Goal: Task Accomplishment & Management: Complete application form

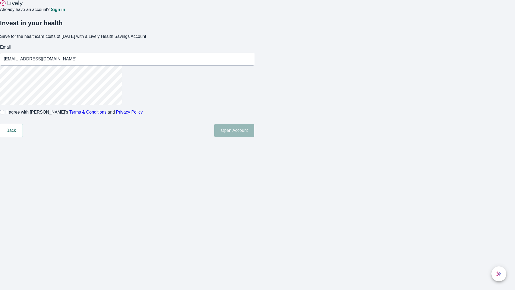
click at [4, 114] on input "I agree with Lively’s Terms & Conditions and Privacy Policy" at bounding box center [2, 112] width 4 height 4
checkbox input "true"
click at [254, 137] on button "Open Account" at bounding box center [234, 130] width 40 height 13
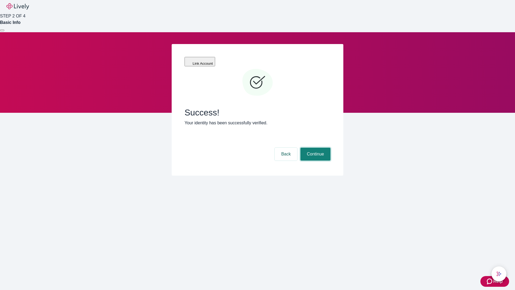
click at [315, 148] on button "Continue" at bounding box center [316, 154] width 30 height 13
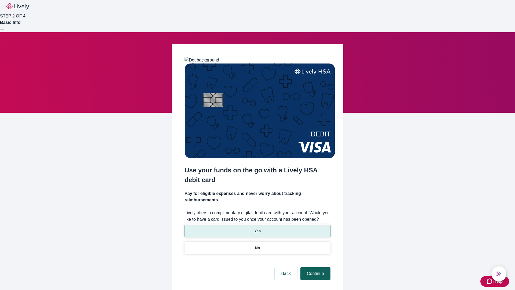
click at [257, 228] on p "Yes" at bounding box center [257, 231] width 6 height 6
click at [315, 267] on button "Continue" at bounding box center [316, 273] width 30 height 13
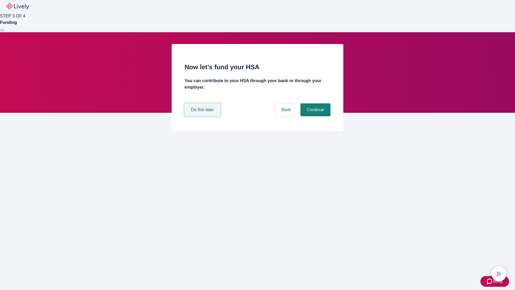
click at [203, 116] on button "Do this later" at bounding box center [203, 109] width 36 height 13
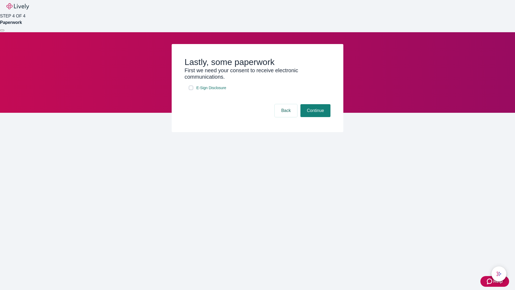
click at [191, 90] on input "E-Sign Disclosure" at bounding box center [191, 88] width 4 height 4
checkbox input "true"
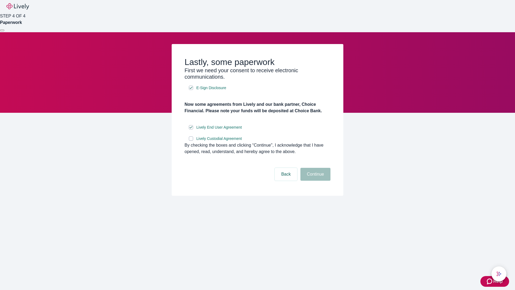
click at [191, 141] on input "Lively Custodial Agreement" at bounding box center [191, 138] width 4 height 4
checkbox input "true"
click at [315, 181] on button "Continue" at bounding box center [316, 174] width 30 height 13
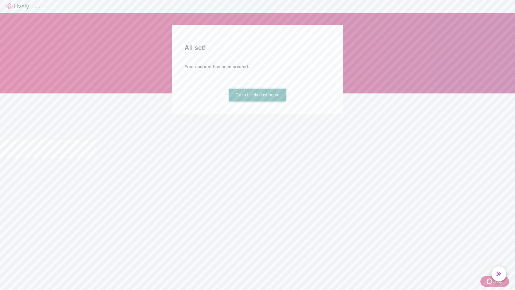
click at [257, 101] on link "Go to Lively dashboard" at bounding box center [257, 95] width 57 height 13
